Goal: Transaction & Acquisition: Purchase product/service

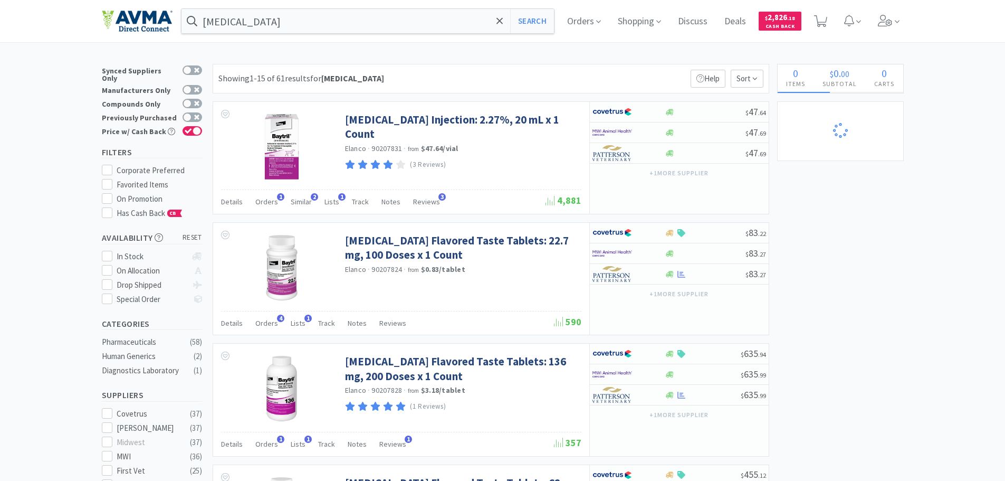
select select "1"
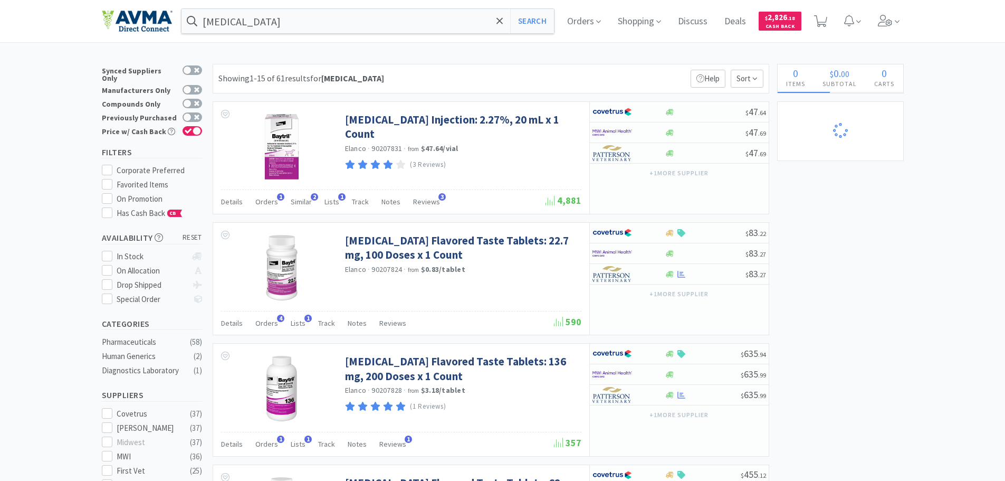
select select "1"
select select "3"
select select "1"
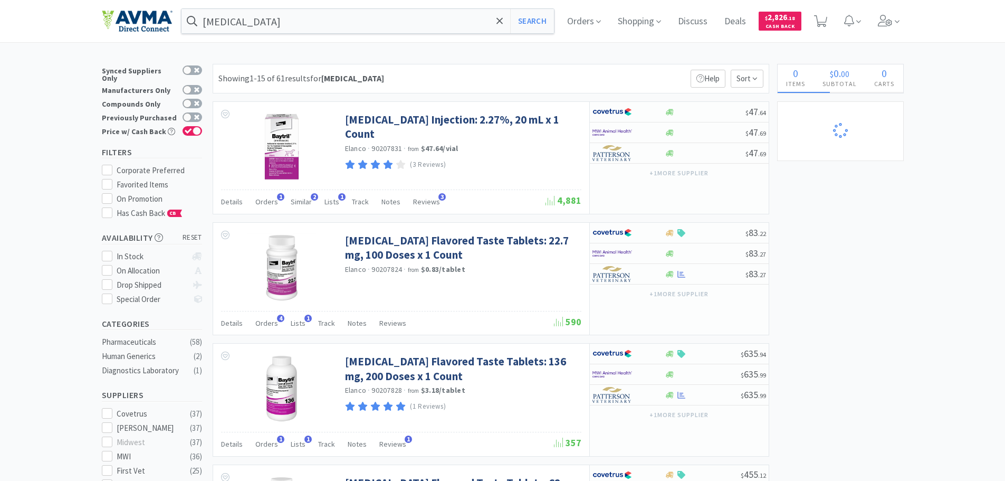
select select "1"
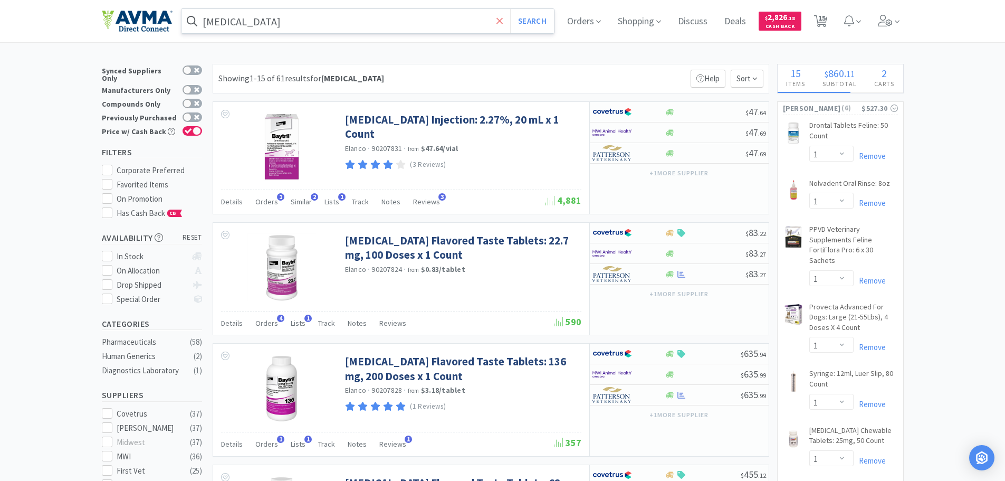
click at [501, 17] on icon at bounding box center [499, 21] width 7 height 11
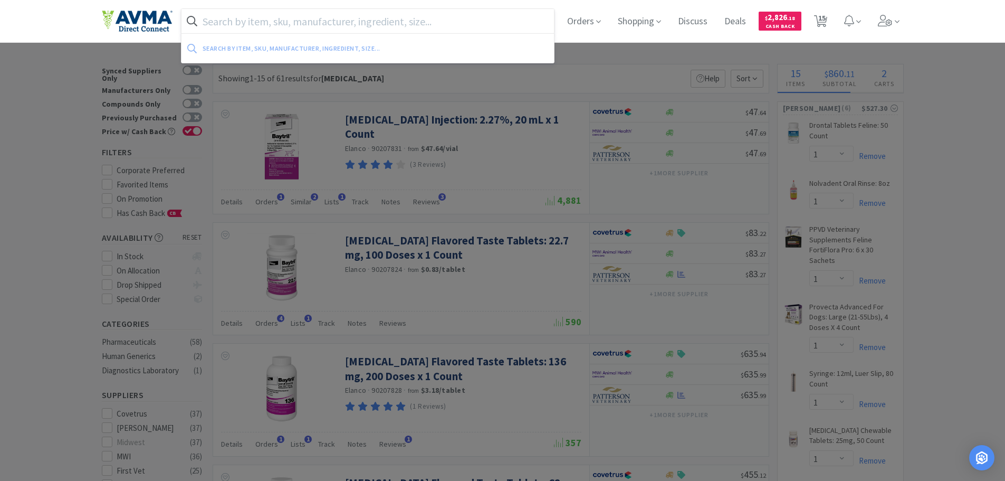
click at [398, 22] on input "text" at bounding box center [367, 21] width 373 height 24
select select "1"
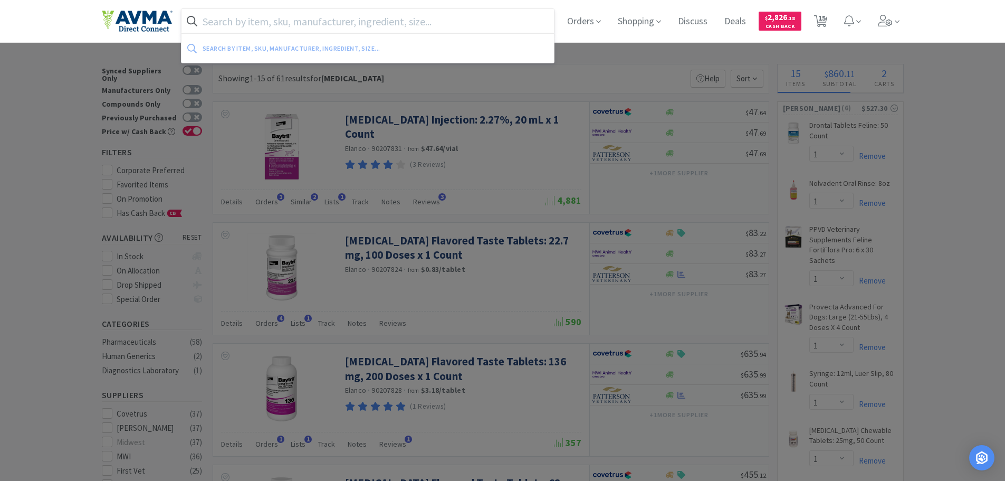
select select "1"
select select "2"
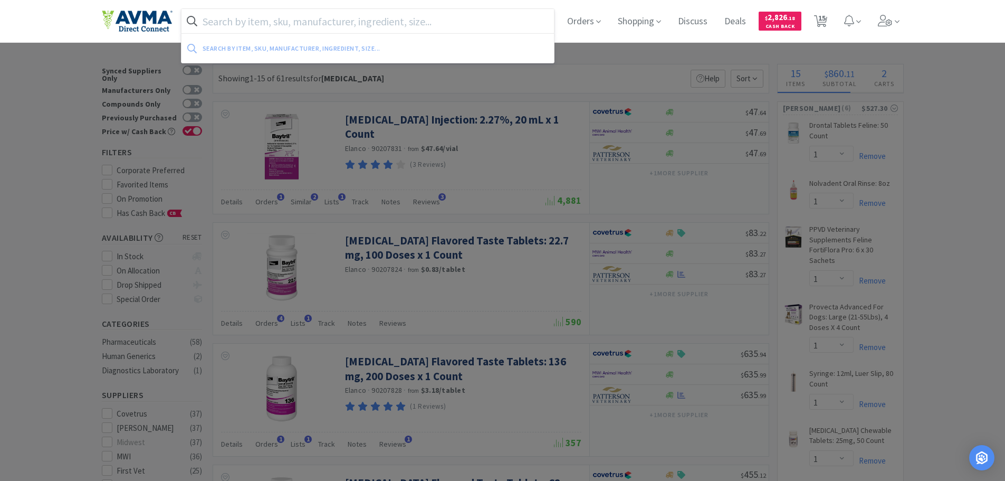
select select "1"
select select "2"
select select "1"
paste input "327553"
type input "327553"
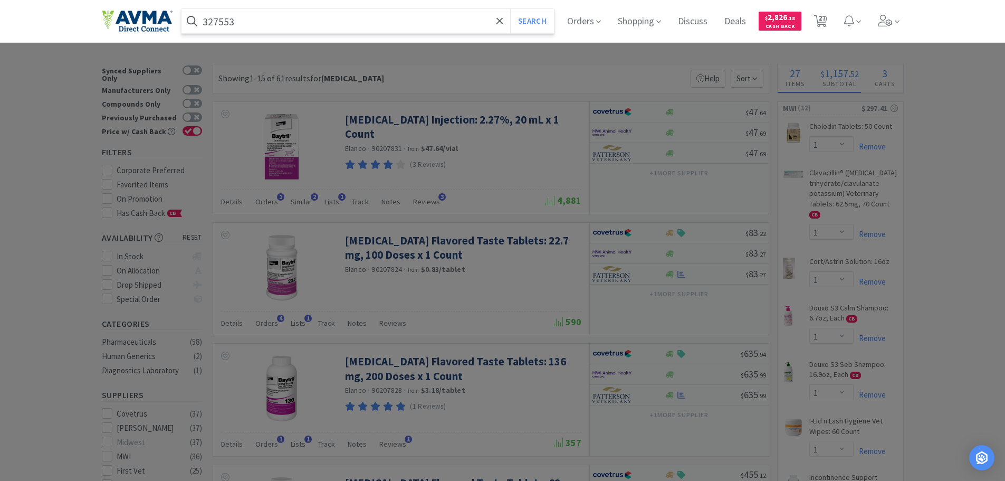
select select "2"
select select "1"
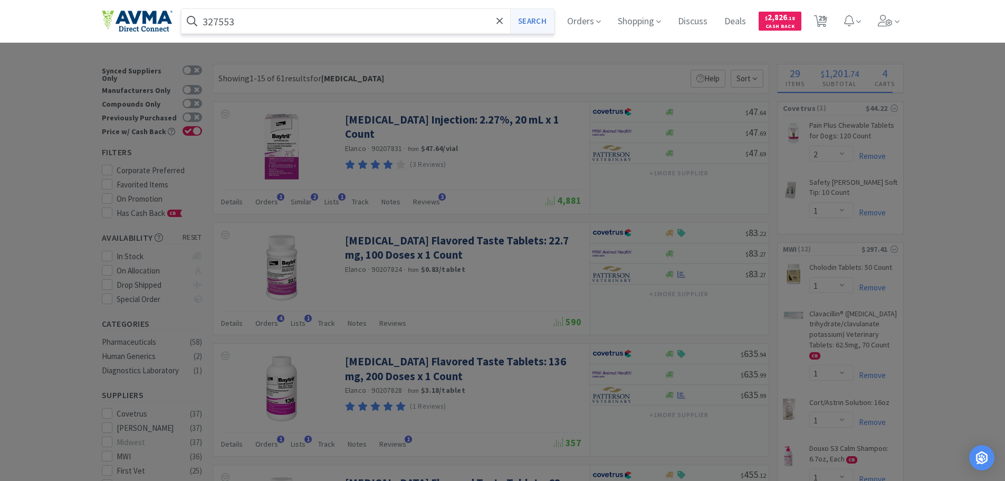
type input "327553"
click at [523, 17] on button "Search" at bounding box center [532, 21] width 44 height 24
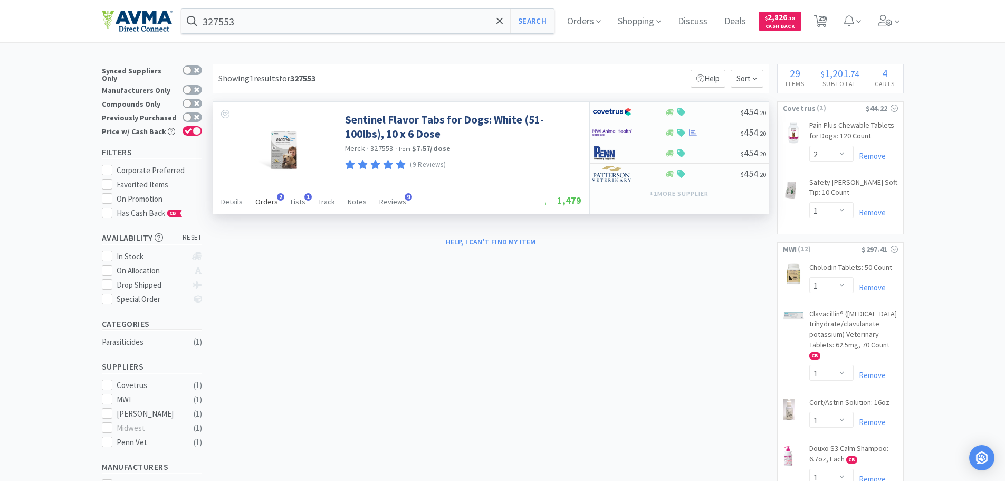
click at [263, 202] on span "Orders" at bounding box center [266, 201] width 23 height 9
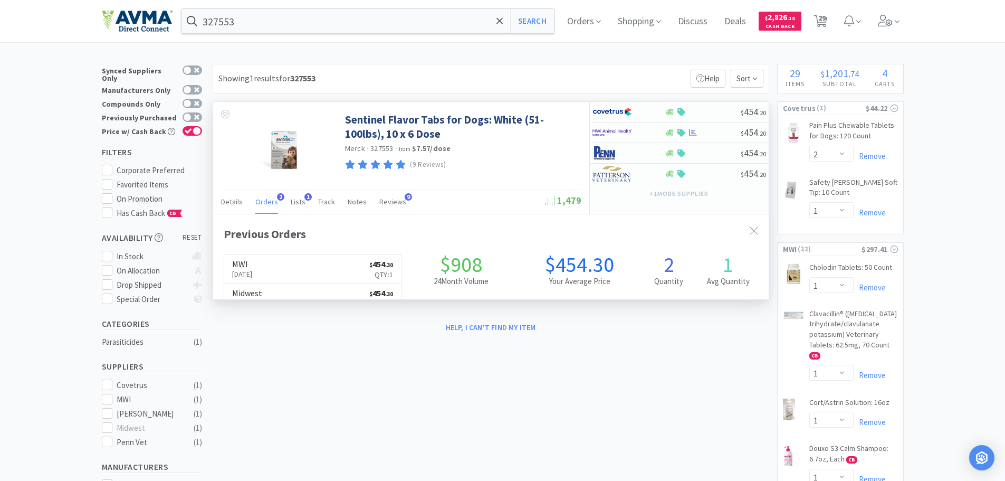
scroll to position [273, 555]
